Goal: Contribute content

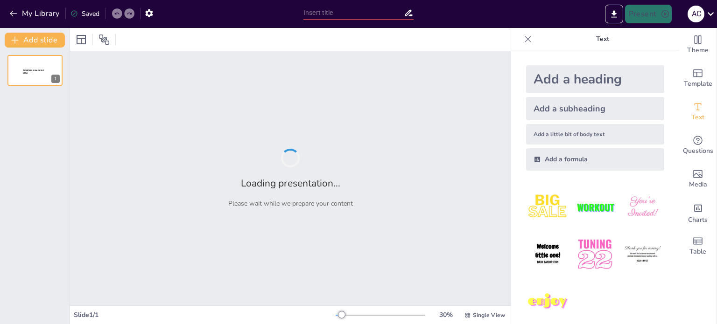
type input "New Sendsteps"
type input "Les Guerres Civils: Un Anàlisi de les Causes i Conseqüències a l'Imperi Romà"
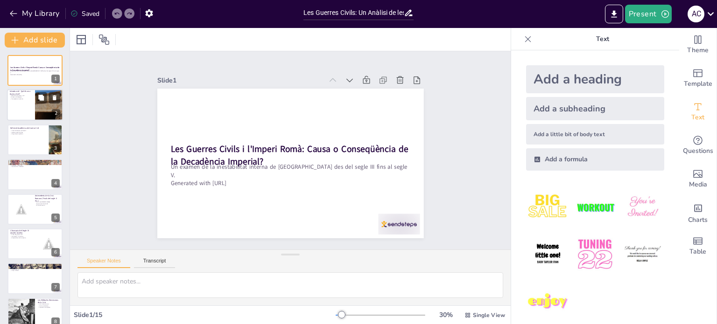
click at [24, 113] on div at bounding box center [35, 106] width 56 height 32
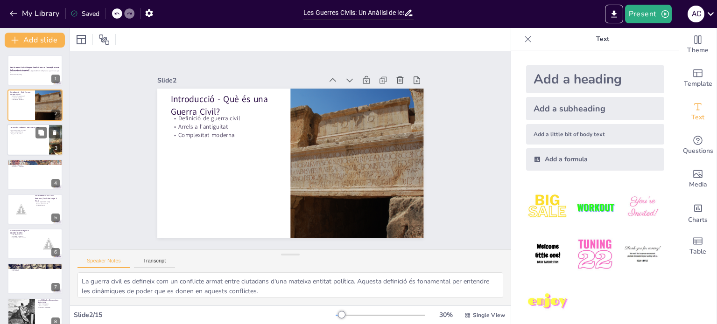
click at [31, 149] on div at bounding box center [35, 140] width 56 height 32
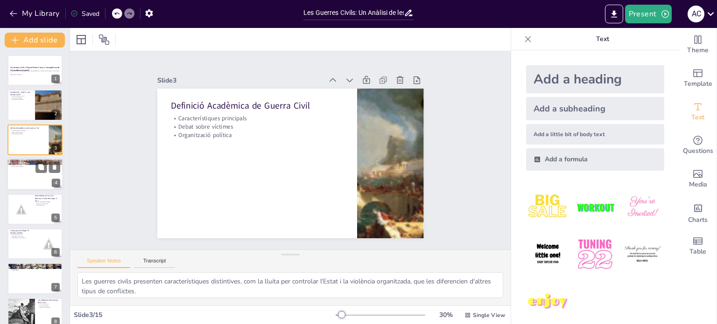
click at [32, 172] on div at bounding box center [35, 175] width 56 height 32
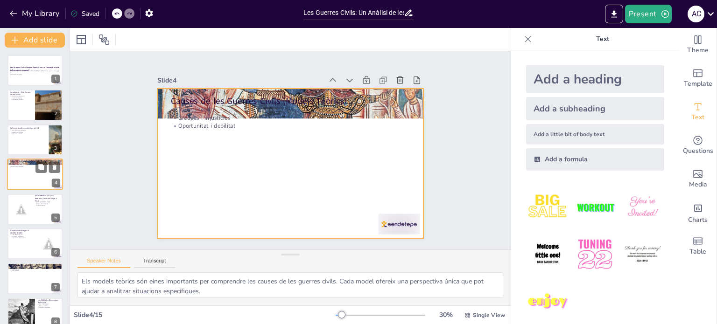
click at [22, 176] on div at bounding box center [35, 175] width 56 height 32
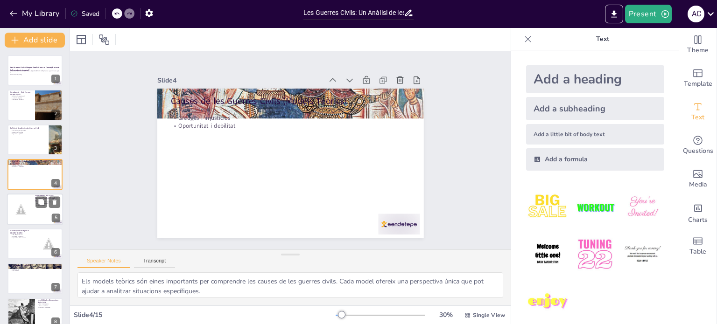
click at [22, 207] on div at bounding box center [21, 209] width 28 height 28
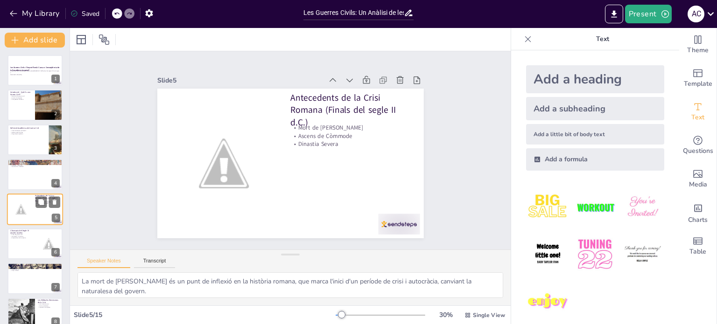
scroll to position [23, 0]
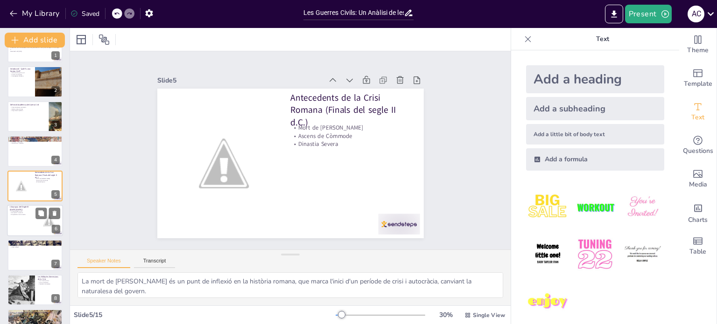
click at [26, 231] on div at bounding box center [35, 221] width 56 height 32
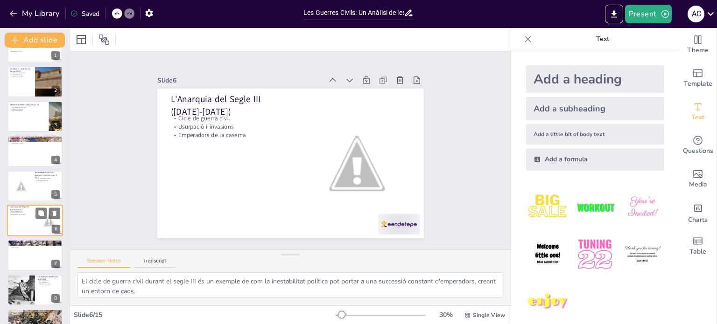
scroll to position [58, 0]
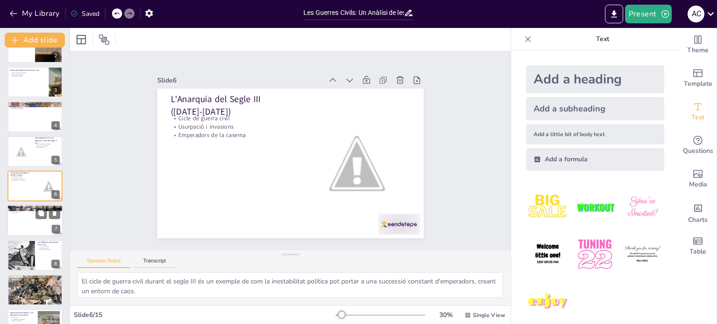
click at [24, 226] on div at bounding box center [35, 221] width 56 height 32
type textarea "La fragmentació política de l'Imperi Romà és un exemple de com la guerra civil …"
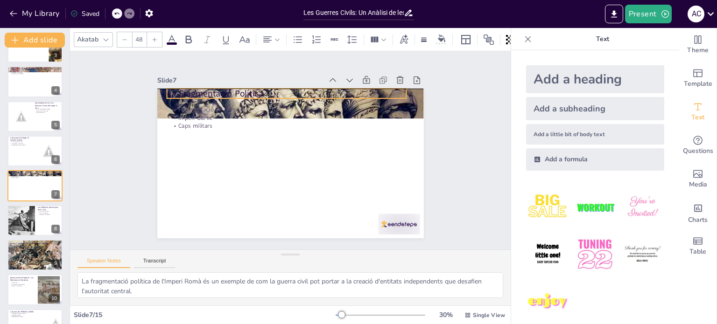
drag, startPoint x: 310, startPoint y: 91, endPoint x: 307, endPoint y: 83, distance: 8.8
click at [307, 83] on div "Slide 7 La Fragmentació Política Fragmentació de l'Imperi Imperi Gàl·lic Caps m…" at bounding box center [286, 154] width 290 height 312
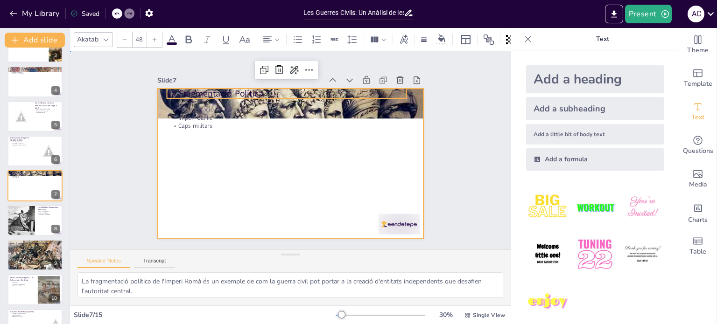
click at [295, 153] on div at bounding box center [290, 164] width 267 height 150
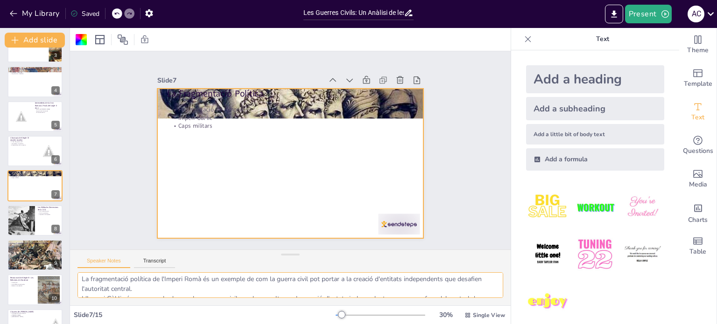
scroll to position [0, 0]
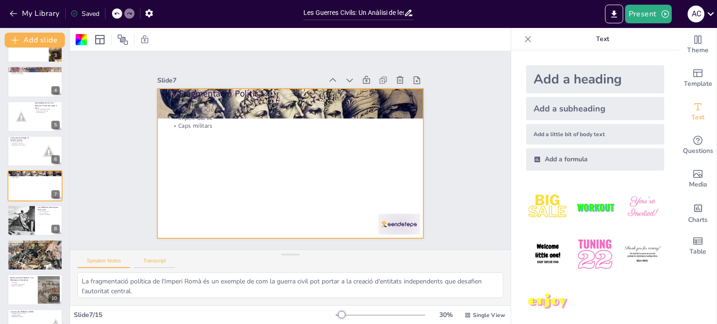
click at [154, 260] on button "Transcript" at bounding box center [155, 263] width 42 height 10
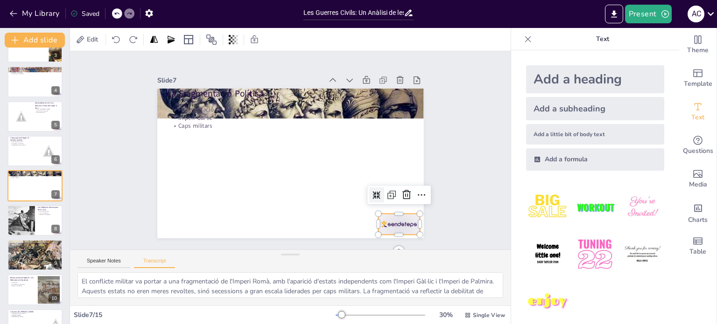
click at [365, 56] on div at bounding box center [352, 34] width 25 height 43
click at [371, 75] on icon at bounding box center [364, 68] width 14 height 14
click at [287, 46] on icon at bounding box center [278, 38] width 15 height 15
click at [34, 247] on p "Visió revisionista" at bounding box center [35, 248] width 50 height 2
type textarea "El debat historiogràfic sobre la crisi del segle III es divideix entre dues vis…"
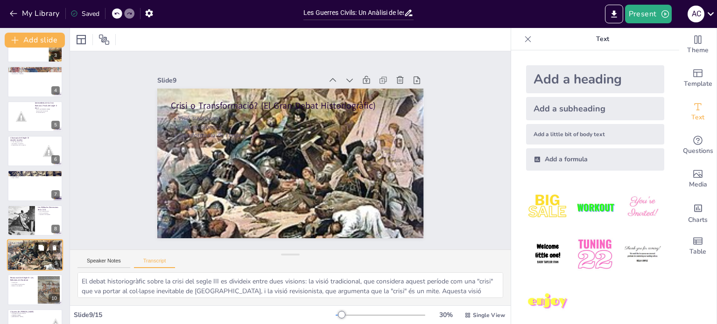
scroll to position [162, 0]
